Goal: Task Accomplishment & Management: Use online tool/utility

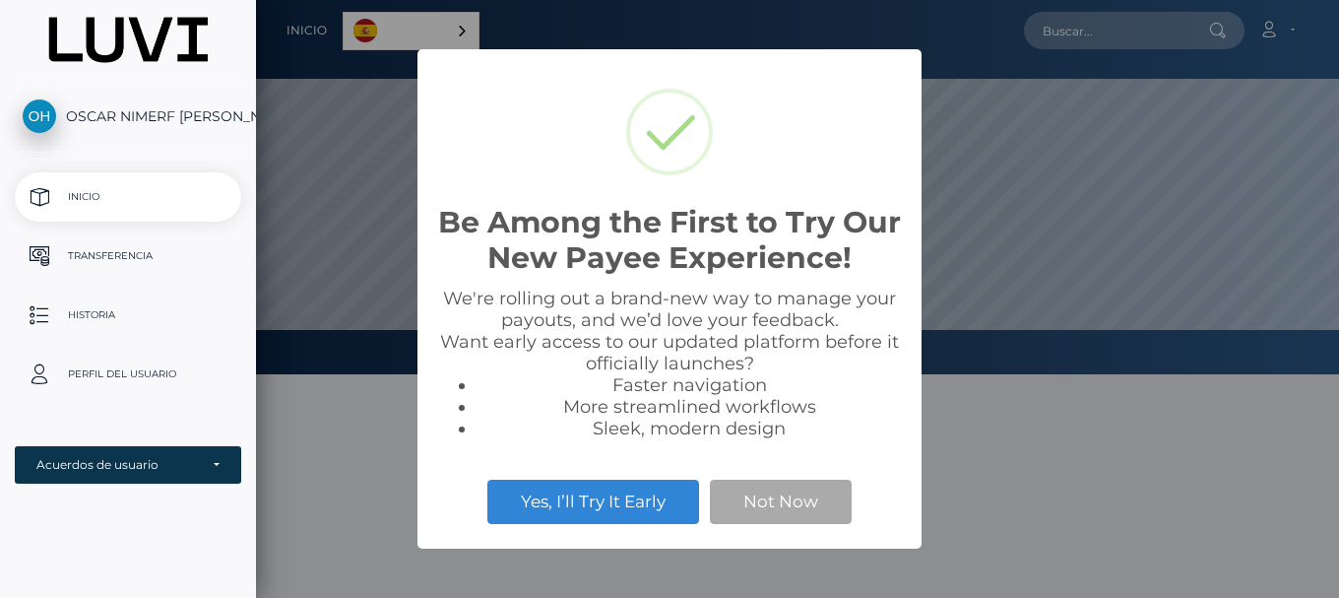
scroll to position [374, 1083]
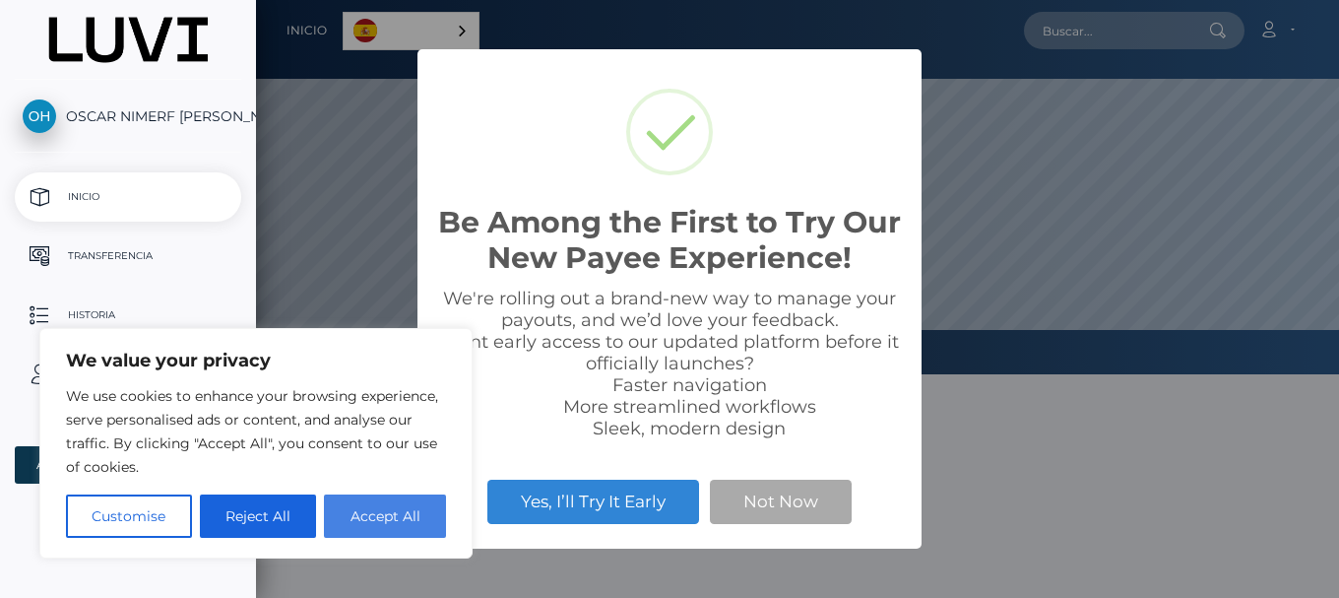
click at [413, 518] on button "Accept All" at bounding box center [385, 515] width 122 height 43
checkbox input "true"
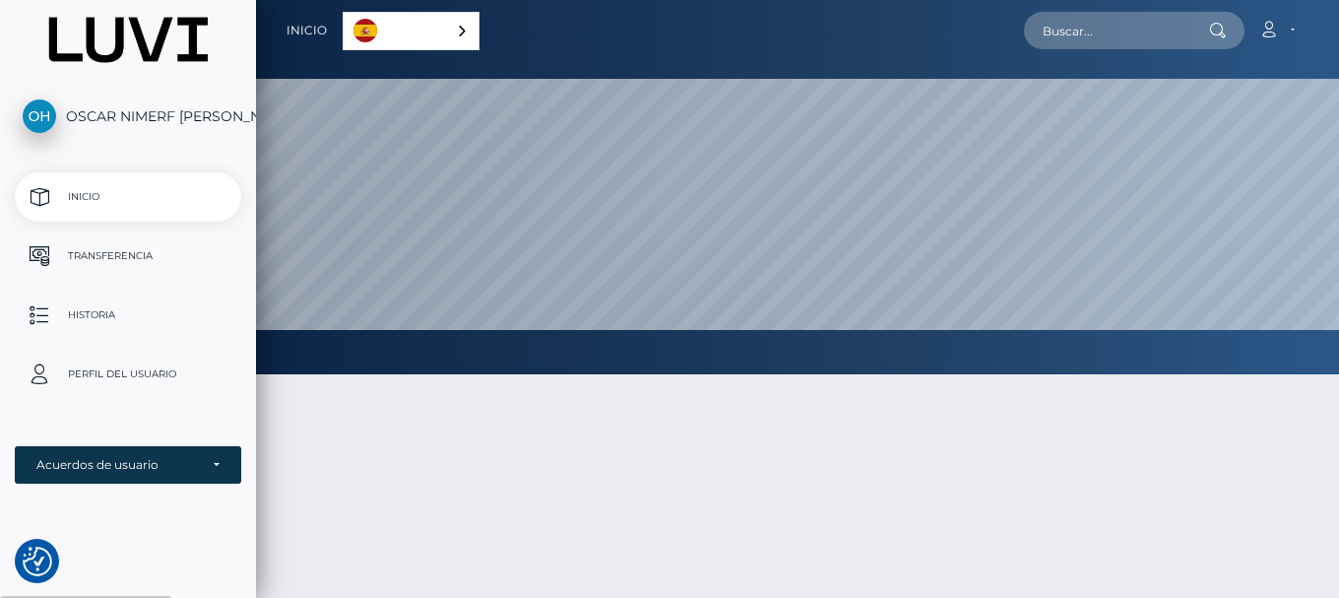
click at [125, 268] on p "Transferencia" at bounding box center [128, 256] width 211 height 30
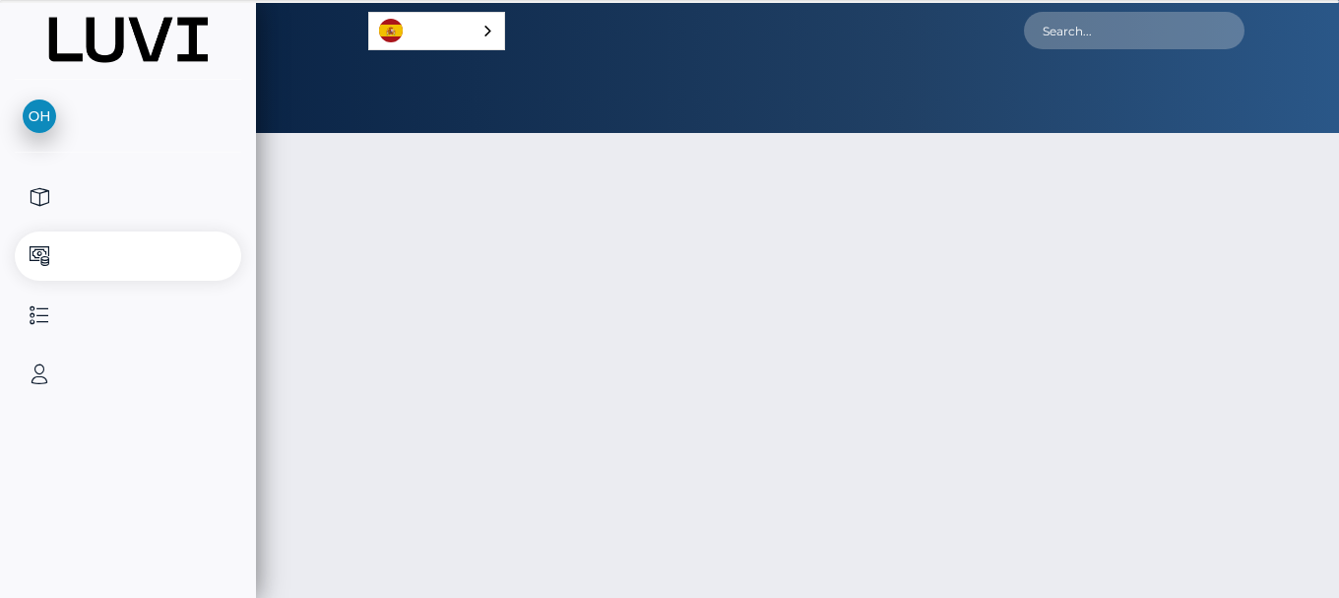
select select
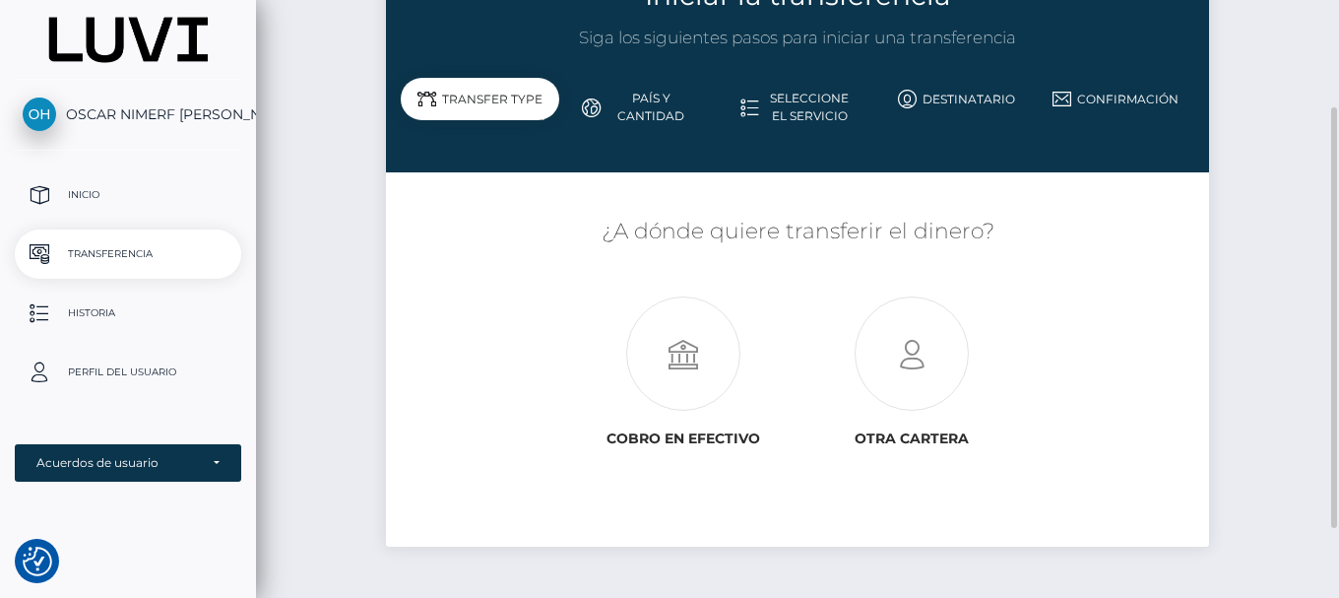
scroll to position [53, 0]
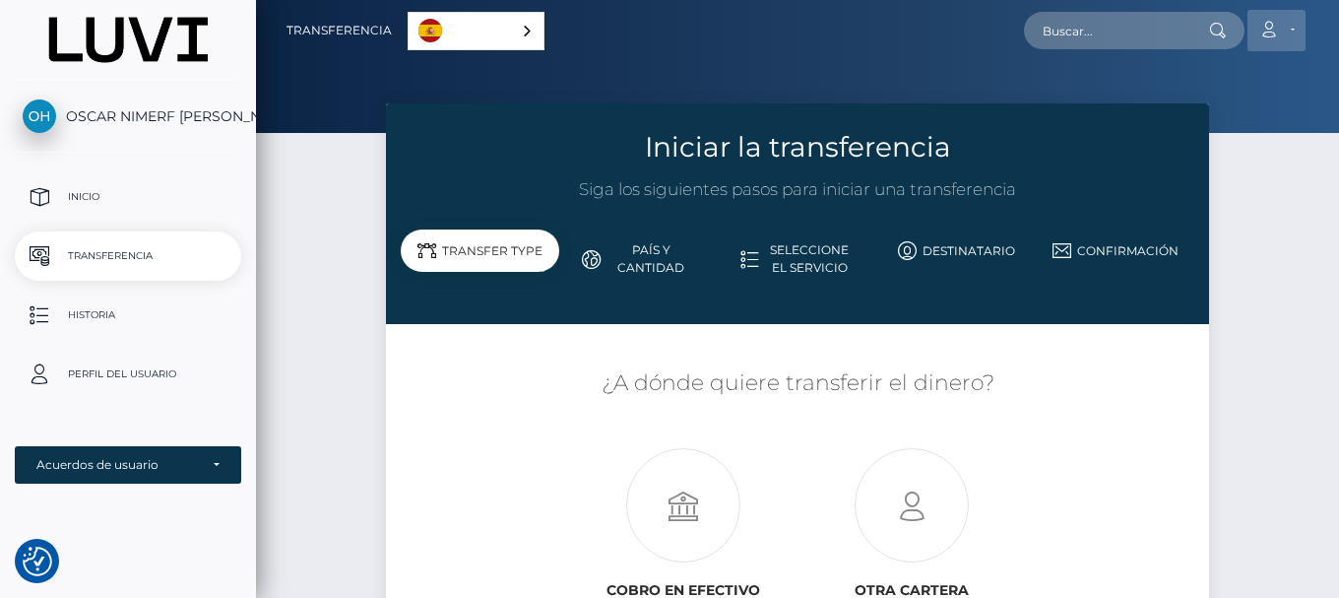
click at [1283, 38] on link "Cuenta" at bounding box center [1277, 30] width 58 height 41
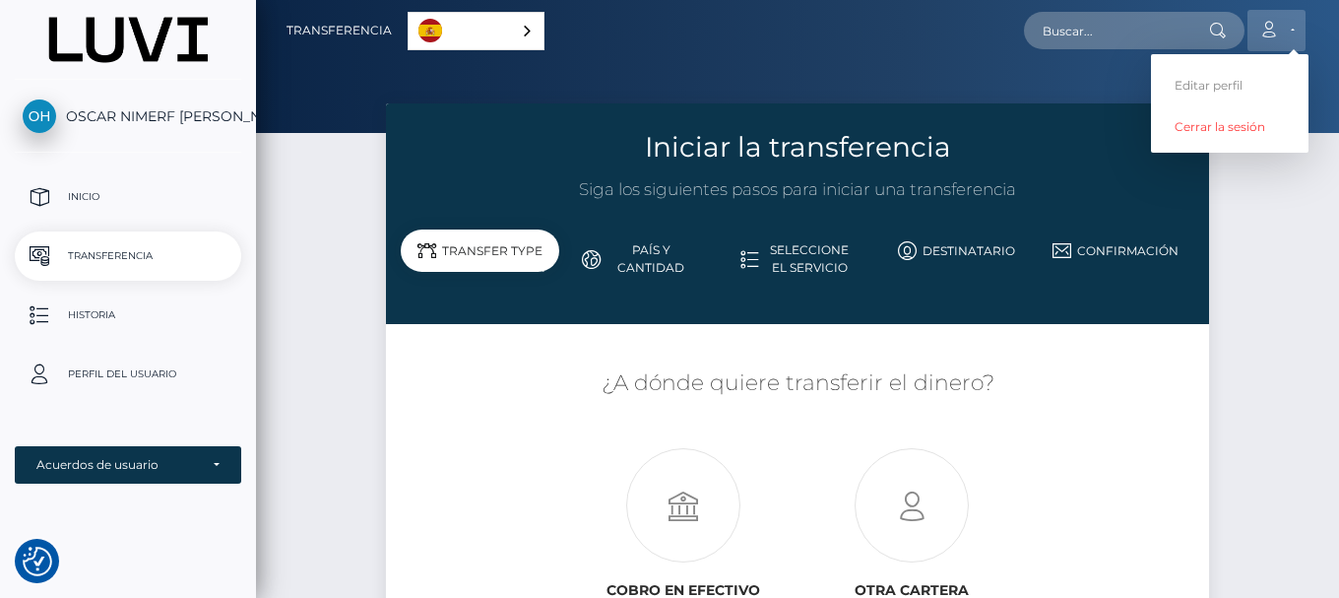
click at [1283, 38] on link "Cuenta" at bounding box center [1277, 30] width 58 height 41
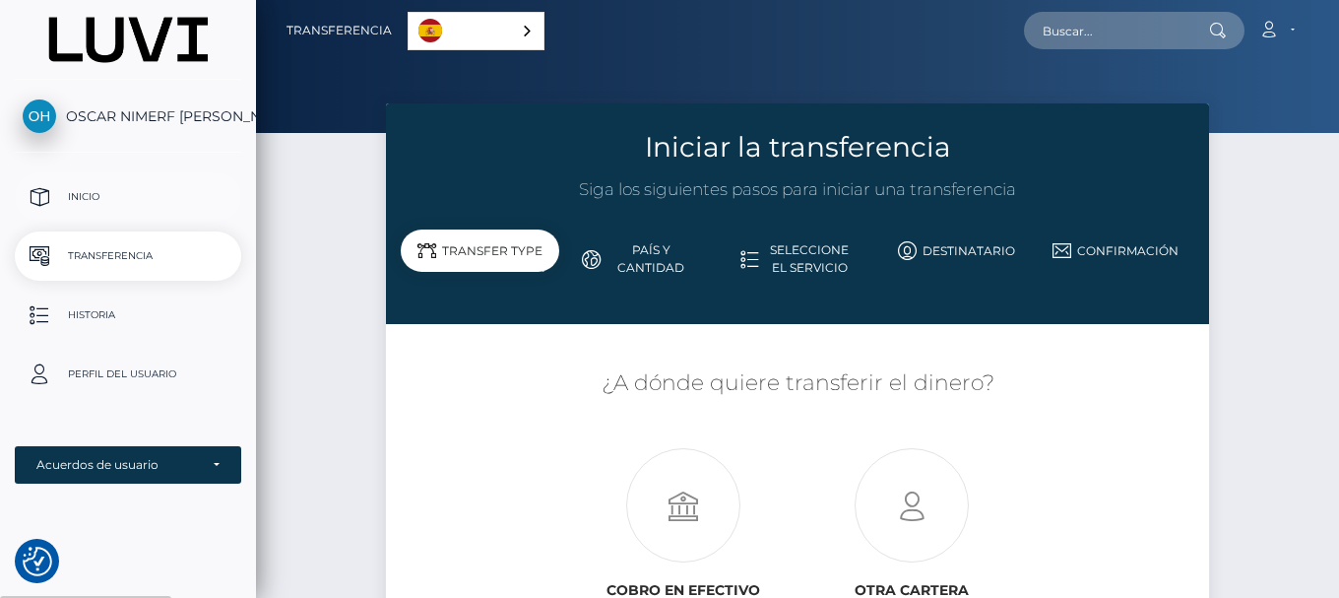
click at [99, 207] on p "Inicio" at bounding box center [128, 197] width 211 height 30
click at [643, 250] on link "País y cantidad" at bounding box center [638, 258] width 159 height 51
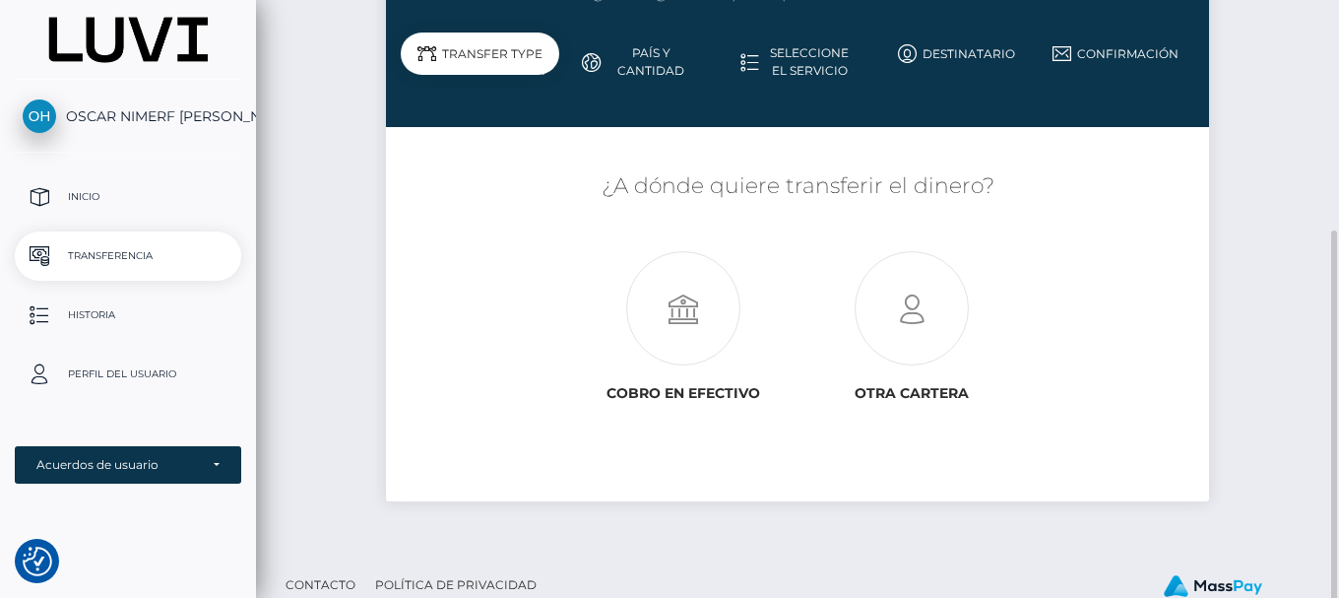
scroll to position [250, 0]
